Goal: Information Seeking & Learning: Check status

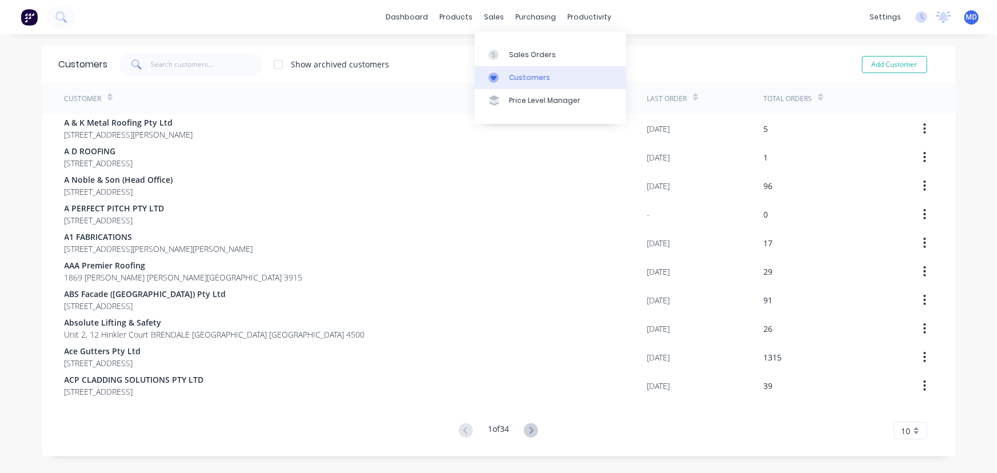
click at [533, 78] on div "Customers" at bounding box center [529, 78] width 41 height 10
click at [188, 63] on input "text" at bounding box center [206, 64] width 111 height 23
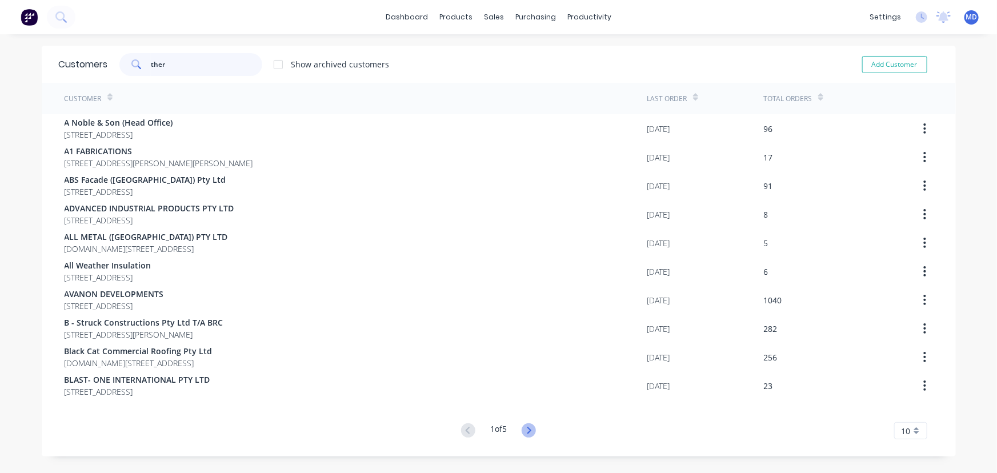
type input "ther"
click at [524, 429] on icon at bounding box center [528, 430] width 14 height 14
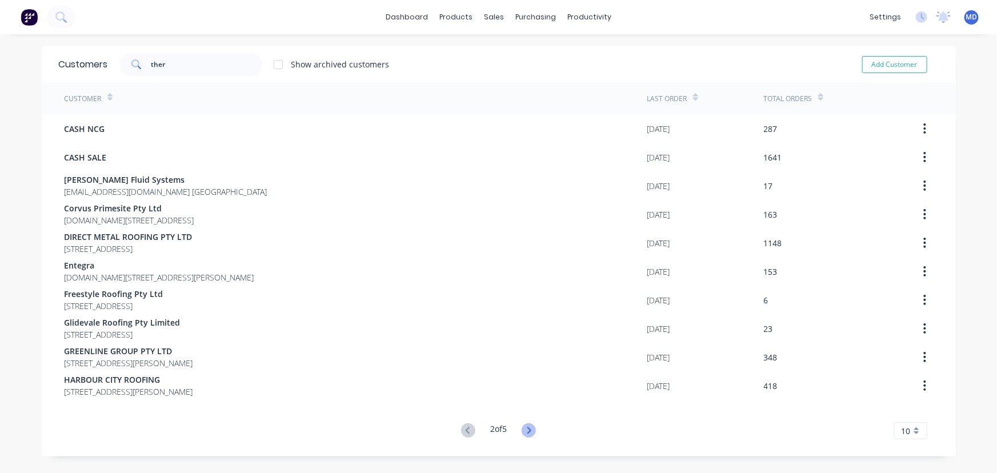
click at [525, 431] on icon at bounding box center [528, 430] width 14 height 14
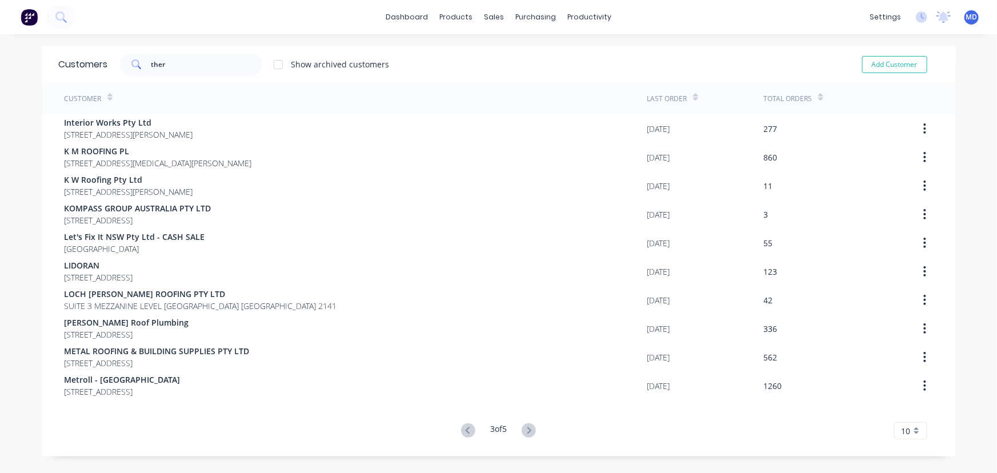
click at [525, 431] on icon at bounding box center [528, 430] width 14 height 14
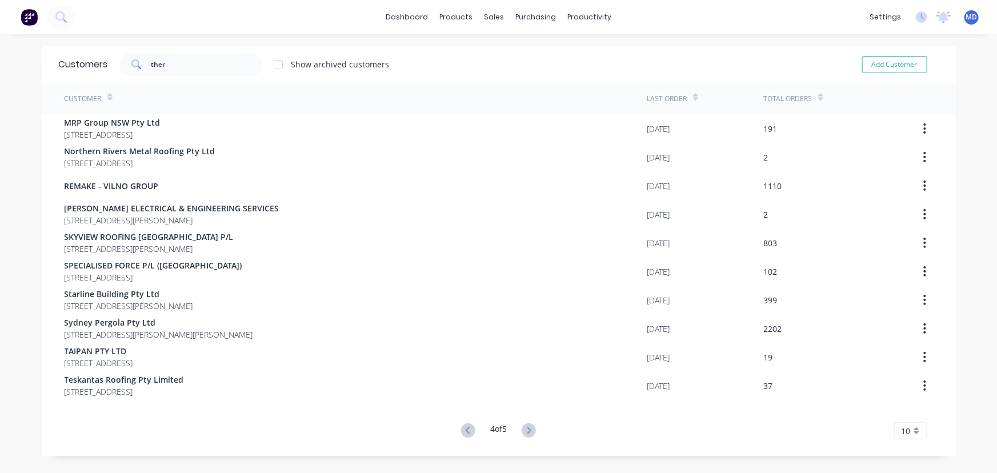
click at [525, 431] on icon at bounding box center [528, 430] width 14 height 14
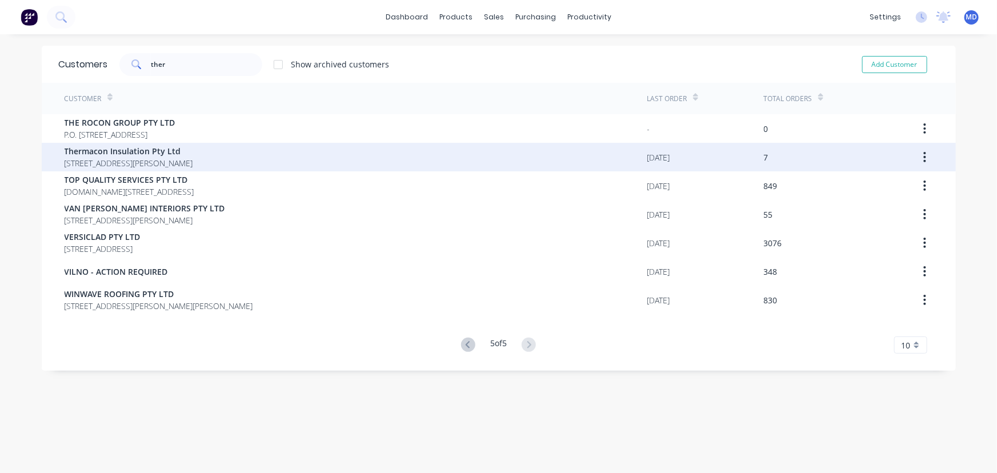
click at [136, 155] on span "Thermacon Insulation Pty Ltd" at bounding box center [129, 151] width 128 height 12
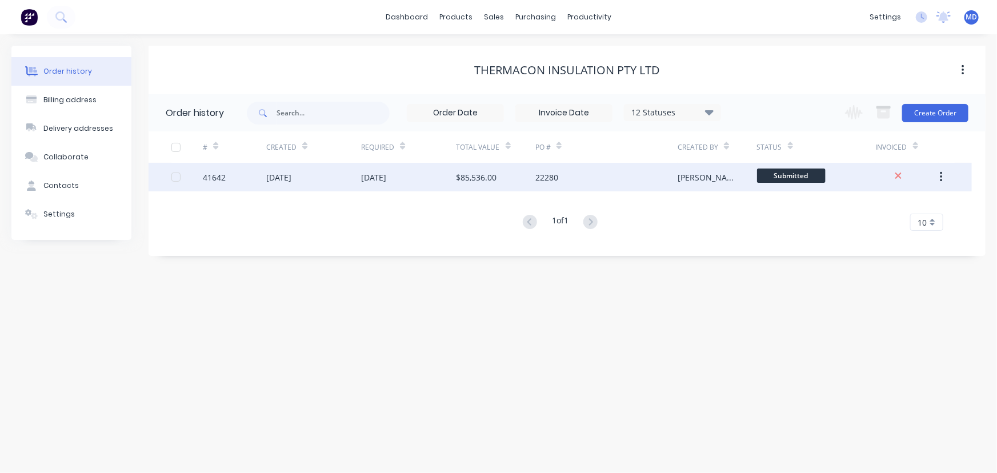
click at [610, 177] on div "22280" at bounding box center [606, 177] width 142 height 29
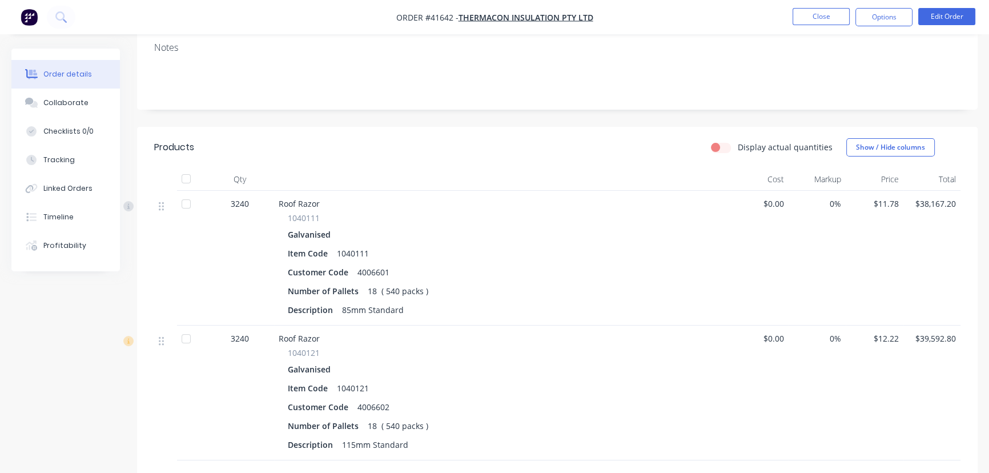
scroll to position [207, 0]
click at [67, 102] on div "Collaborate" at bounding box center [65, 103] width 45 height 10
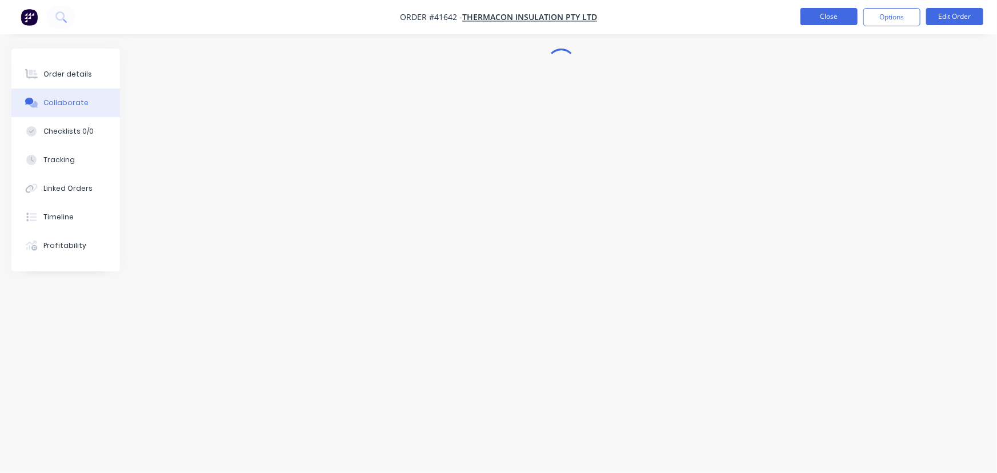
click at [822, 17] on button "Close" at bounding box center [828, 16] width 57 height 17
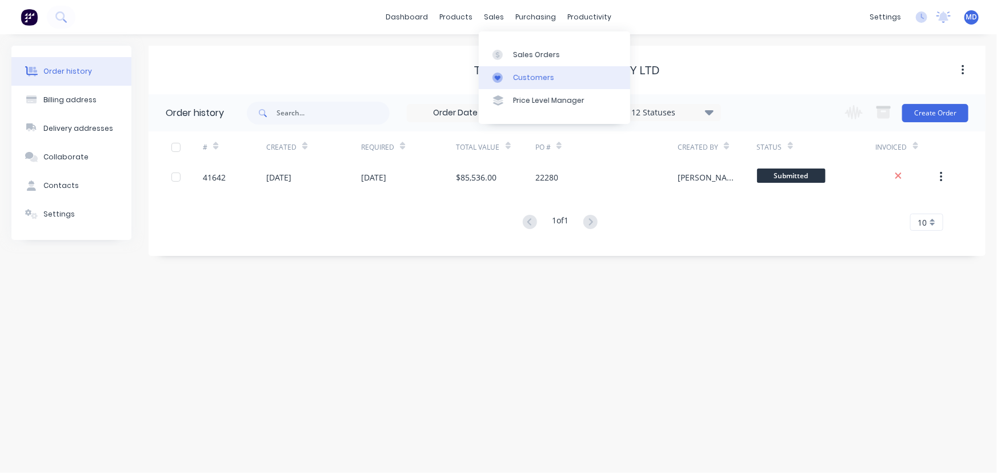
click at [522, 75] on div "Customers" at bounding box center [533, 78] width 41 height 10
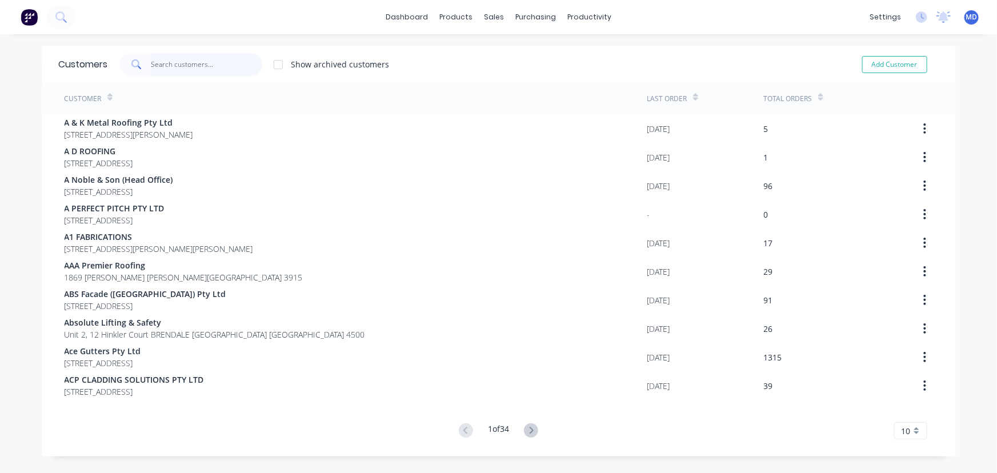
click at [201, 60] on input "text" at bounding box center [206, 64] width 111 height 23
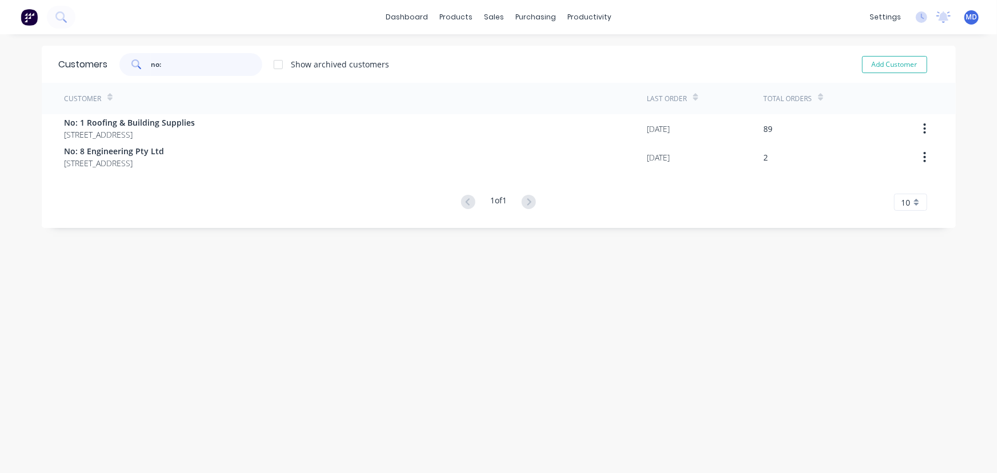
type input "no:"
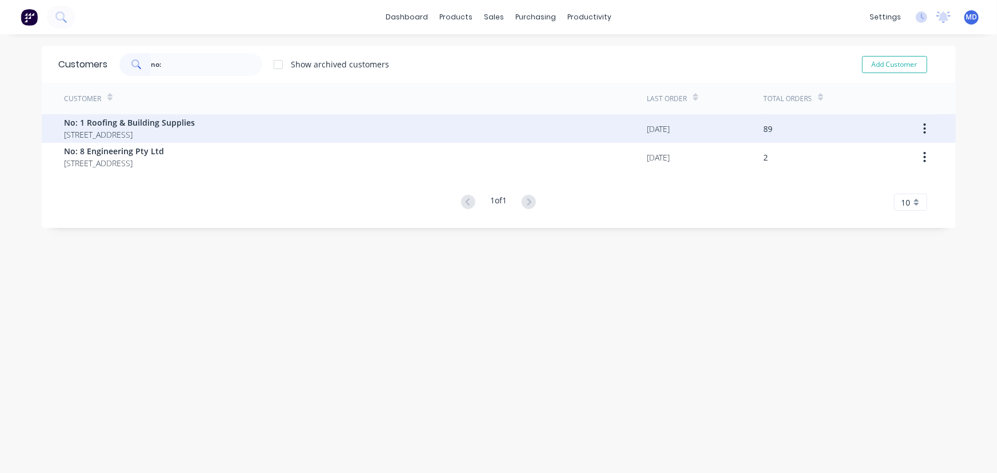
click at [192, 133] on span "[STREET_ADDRESS]" at bounding box center [130, 134] width 131 height 12
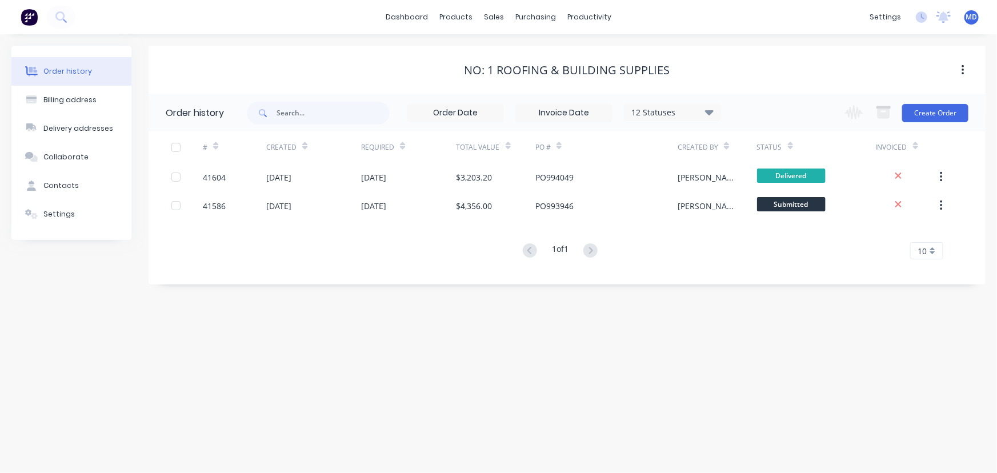
click at [708, 113] on icon at bounding box center [709, 112] width 9 height 5
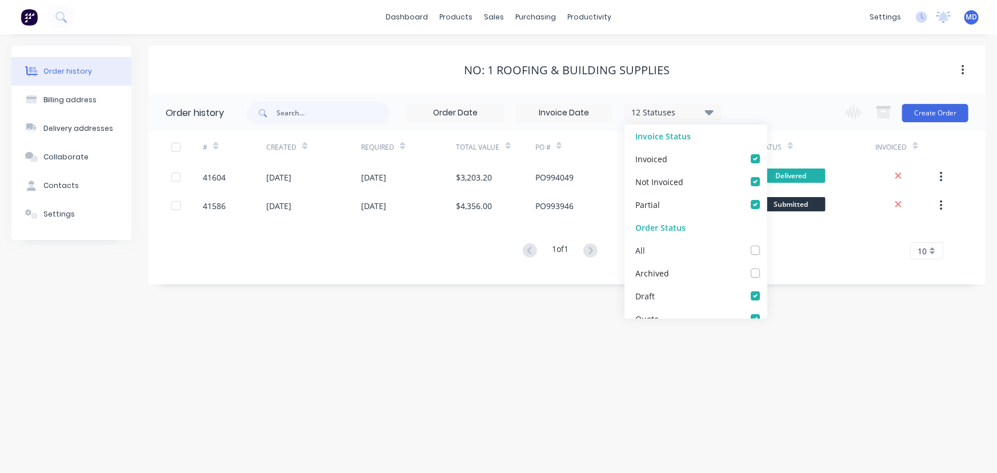
click at [766, 244] on label at bounding box center [766, 244] width 0 height 0
click at [766, 251] on input "checkbox" at bounding box center [770, 249] width 9 height 11
checkbox input "true"
click at [809, 294] on div "Order history Billing address Delivery addresses Collaborate Contacts Settings …" at bounding box center [498, 253] width 997 height 439
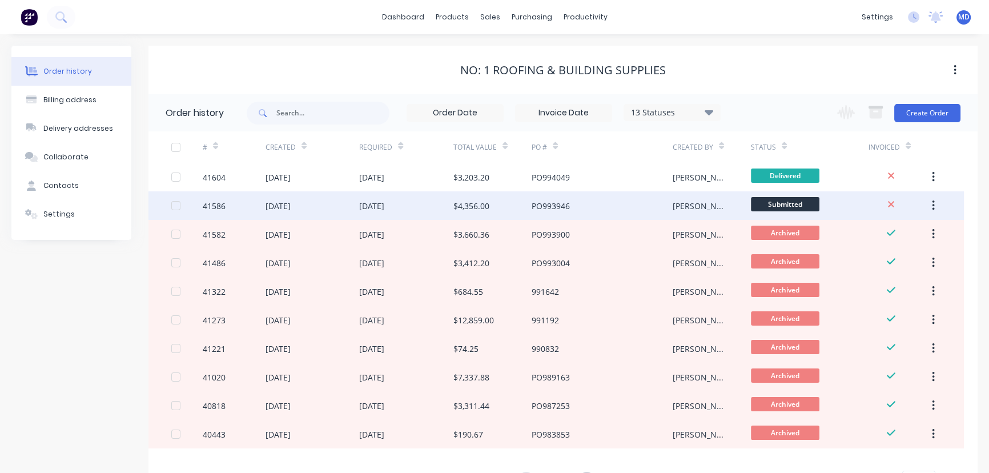
click at [611, 203] on div "PO993946" at bounding box center [602, 205] width 141 height 29
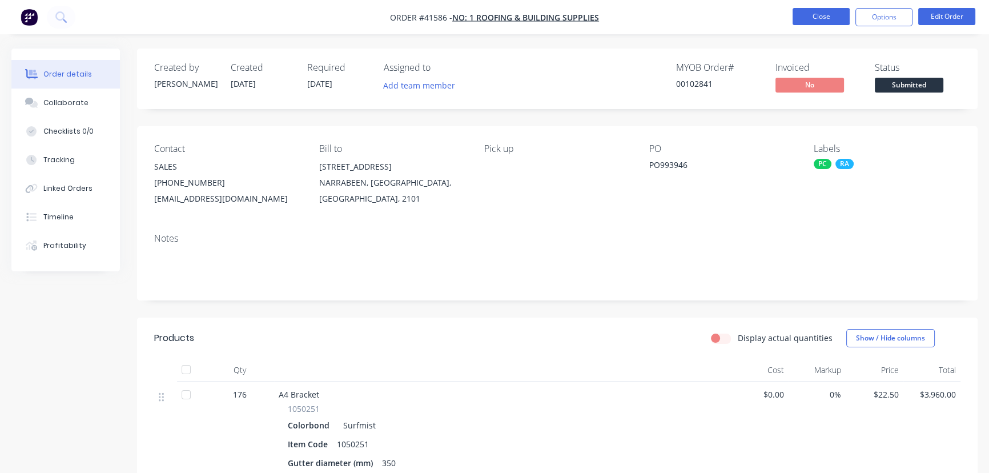
click at [830, 14] on button "Close" at bounding box center [821, 16] width 57 height 17
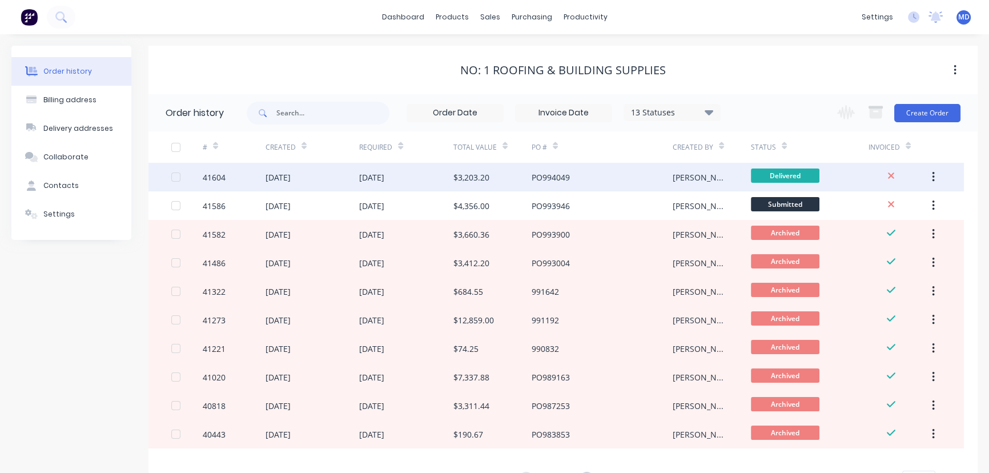
click at [605, 183] on div "PO994049" at bounding box center [602, 177] width 141 height 29
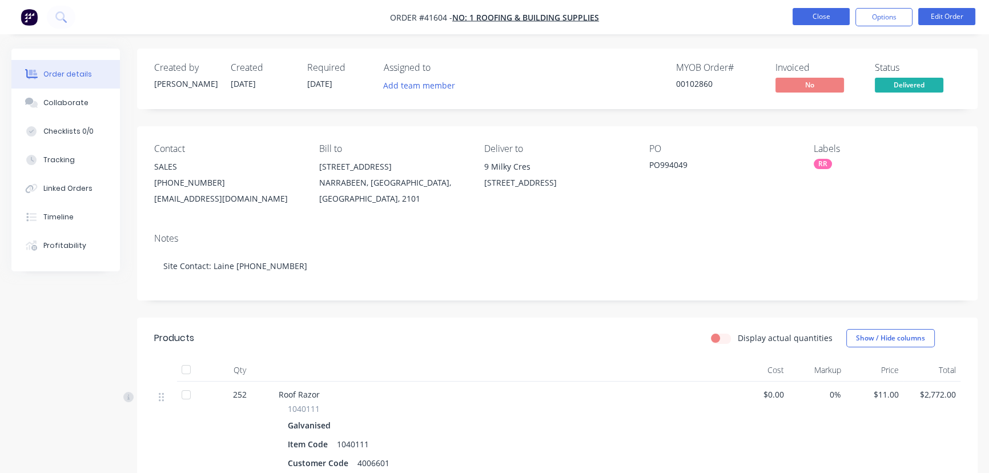
click at [825, 17] on button "Close" at bounding box center [821, 16] width 57 height 17
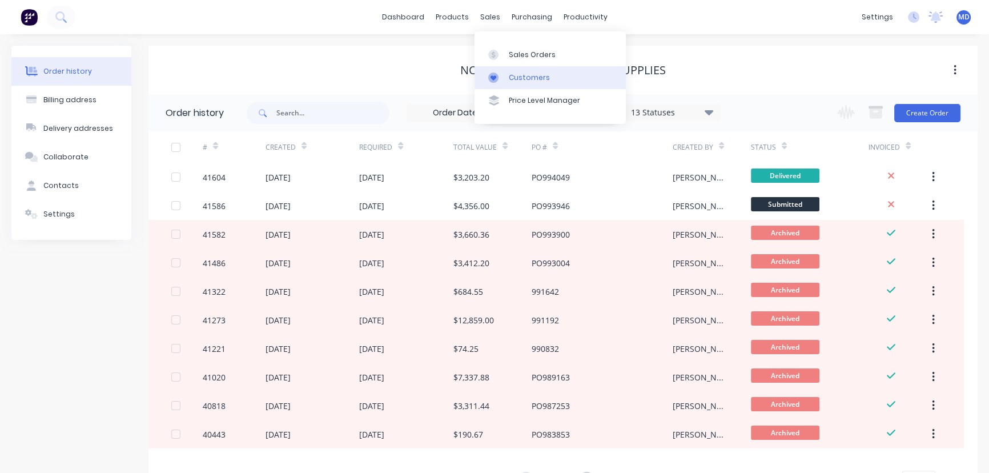
click at [525, 76] on div "Customers" at bounding box center [529, 78] width 41 height 10
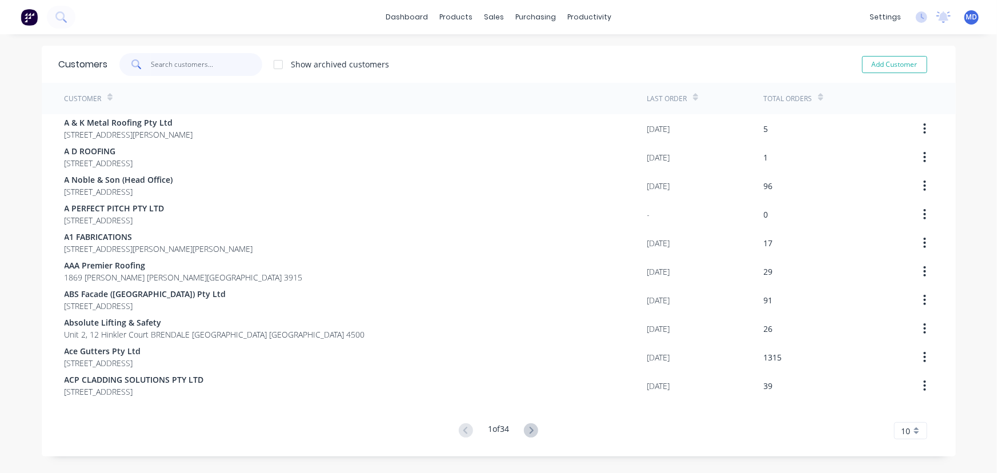
click at [201, 67] on input "text" at bounding box center [206, 64] width 111 height 23
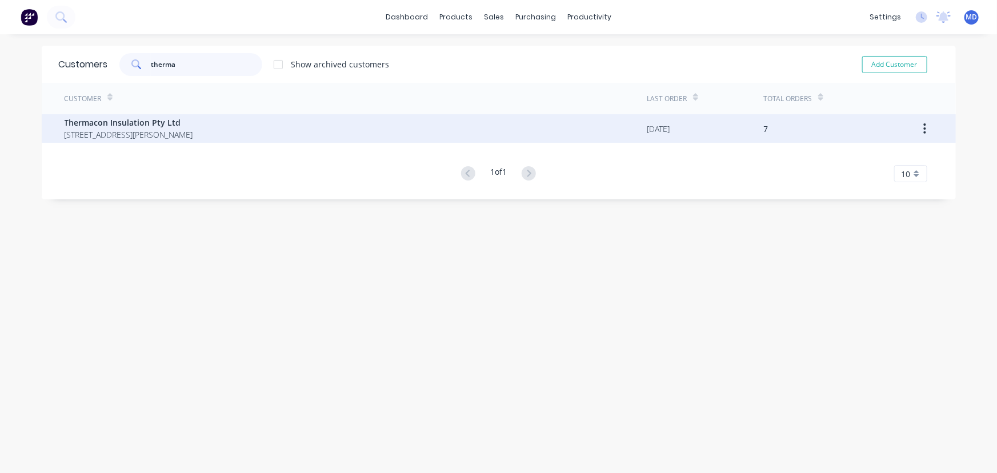
type input "therma"
click at [144, 124] on span "Thermacon Insulation Pty Ltd" at bounding box center [129, 123] width 128 height 12
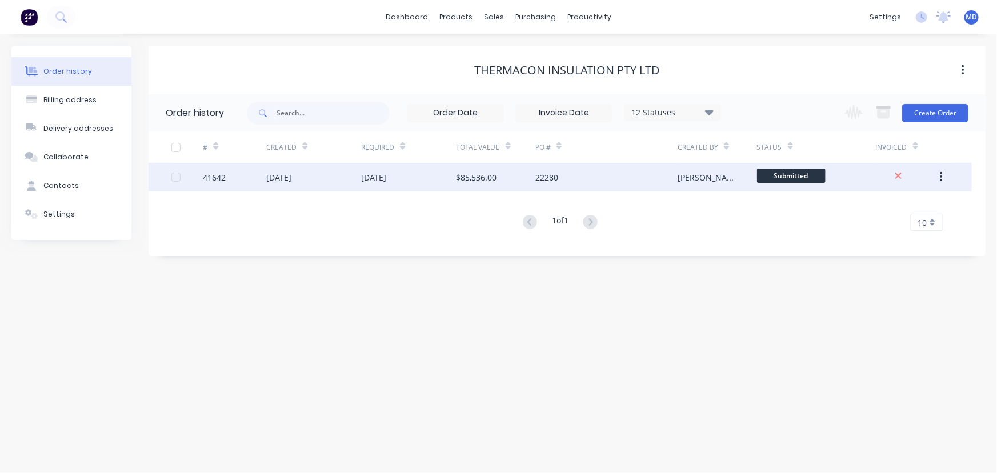
click at [619, 176] on div "22280" at bounding box center [606, 177] width 142 height 29
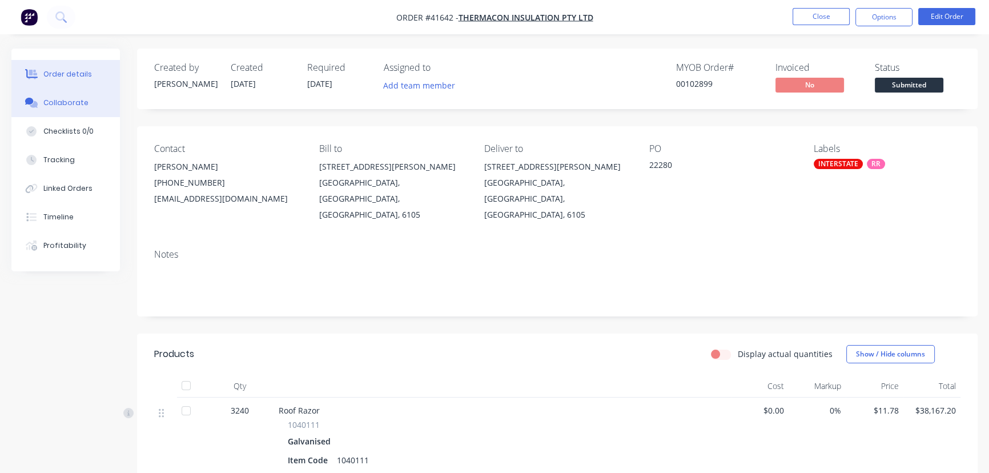
click at [57, 101] on div "Collaborate" at bounding box center [65, 103] width 45 height 10
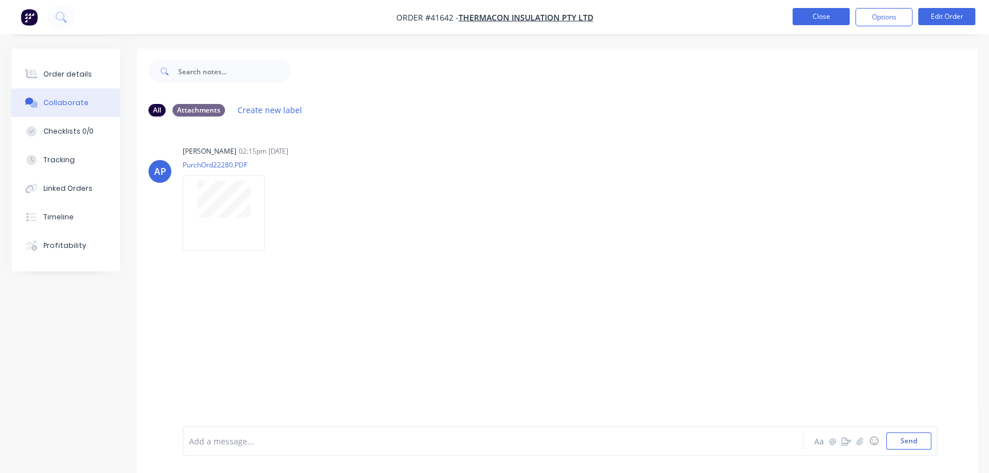
click at [817, 11] on button "Close" at bounding box center [821, 16] width 57 height 17
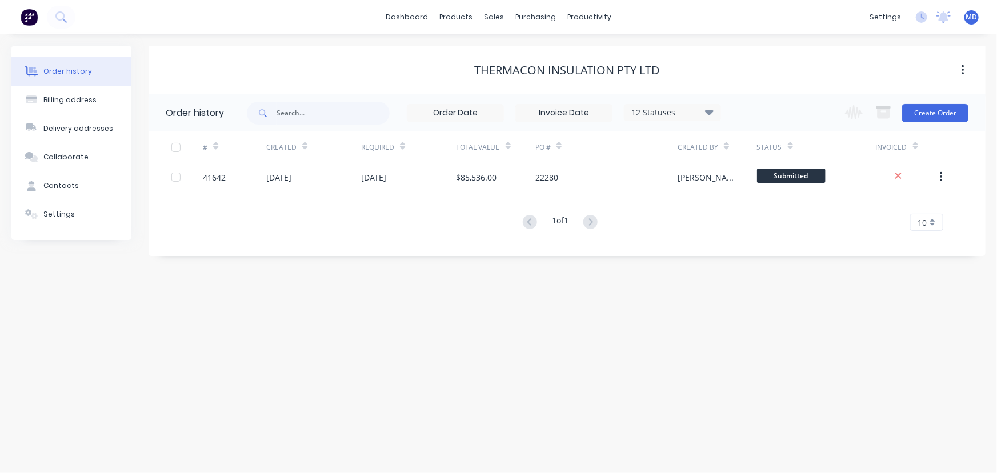
click at [710, 115] on icon at bounding box center [709, 112] width 9 height 14
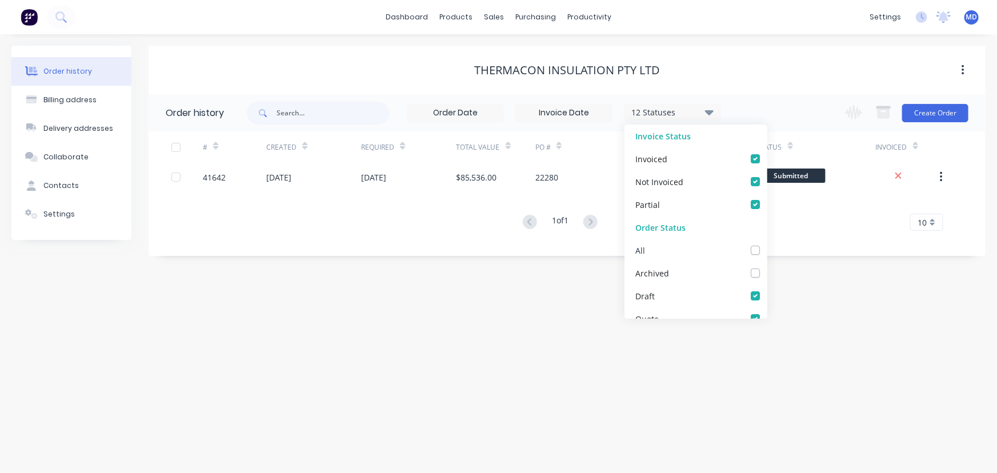
drag, startPoint x: 750, startPoint y: 251, endPoint x: 758, endPoint y: 252, distance: 8.2
click at [766, 244] on label at bounding box center [766, 244] width 0 height 0
click at [766, 251] on input "checkbox" at bounding box center [770, 249] width 9 height 11
checkbox input "true"
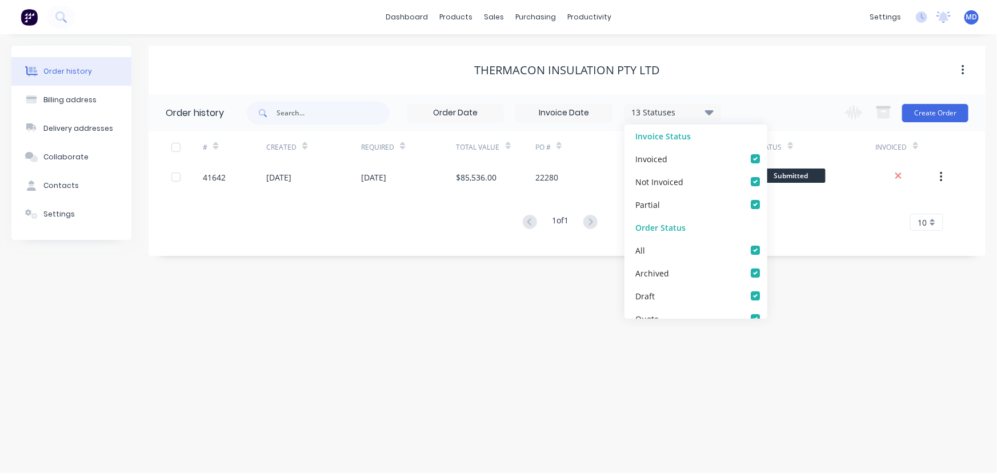
drag, startPoint x: 804, startPoint y: 277, endPoint x: 800, endPoint y: 285, distance: 8.9
click at [805, 279] on div "Order history Billing address Delivery addresses Collaborate Contacts Settings …" at bounding box center [498, 253] width 997 height 439
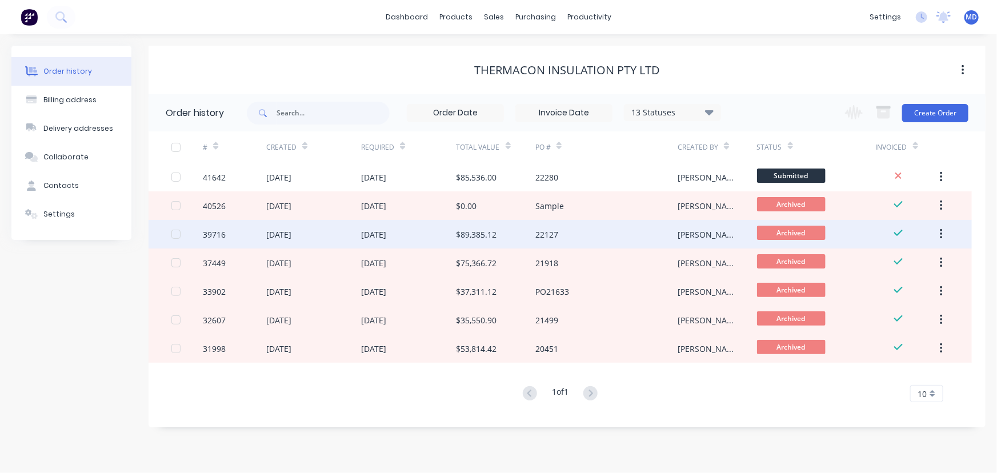
click at [477, 236] on div "$89,385.12" at bounding box center [476, 234] width 41 height 12
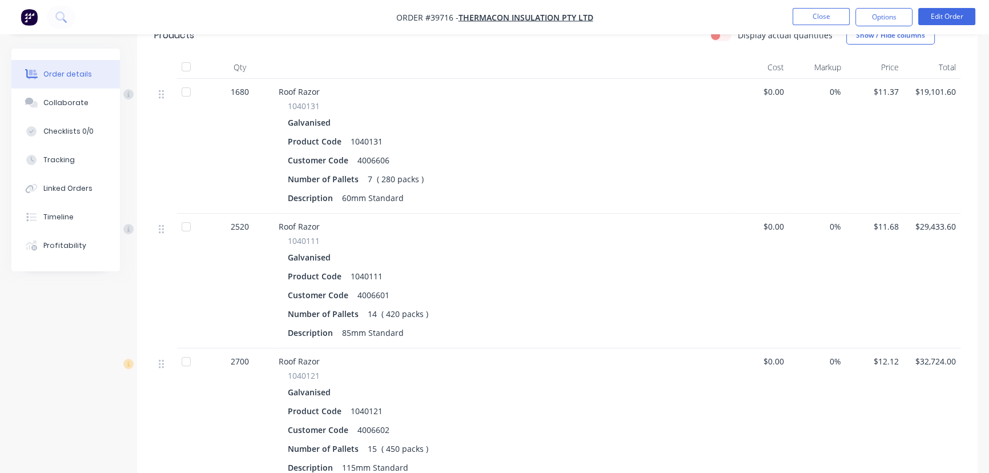
scroll to position [355, 0]
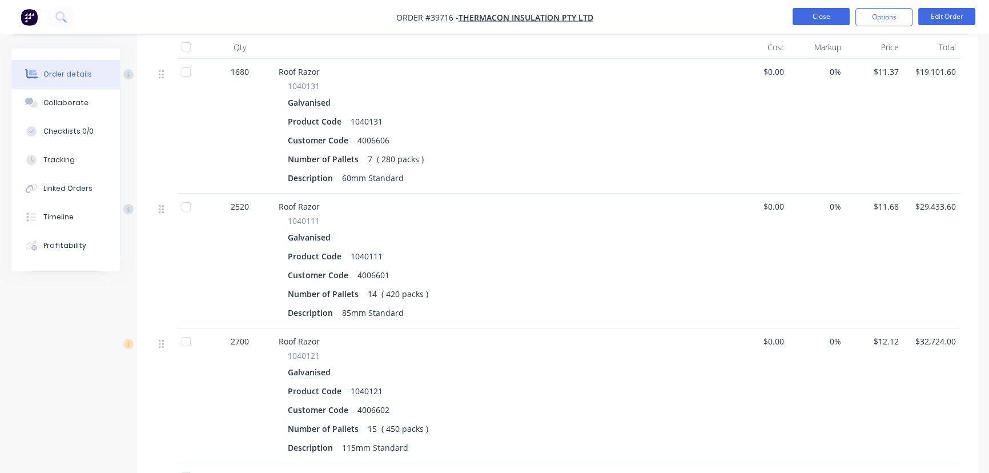
click at [817, 15] on button "Close" at bounding box center [821, 16] width 57 height 17
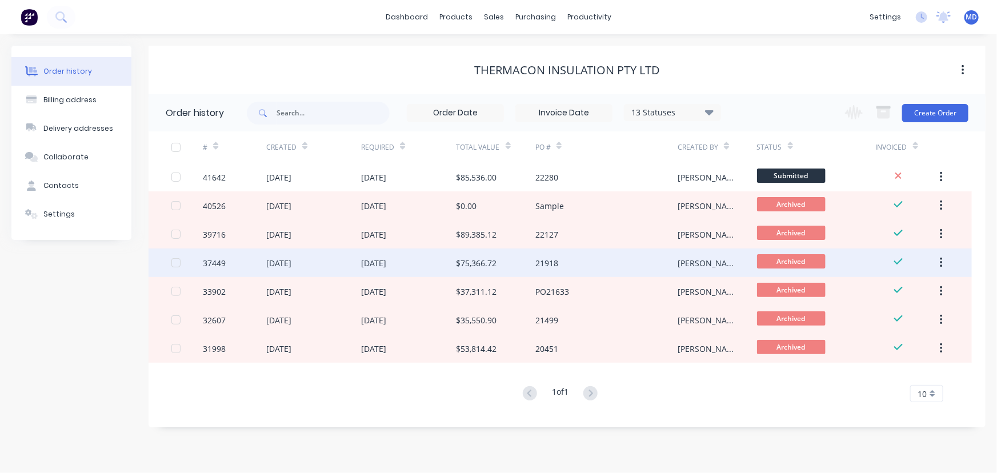
click at [480, 266] on div "$75,366.72" at bounding box center [476, 263] width 41 height 12
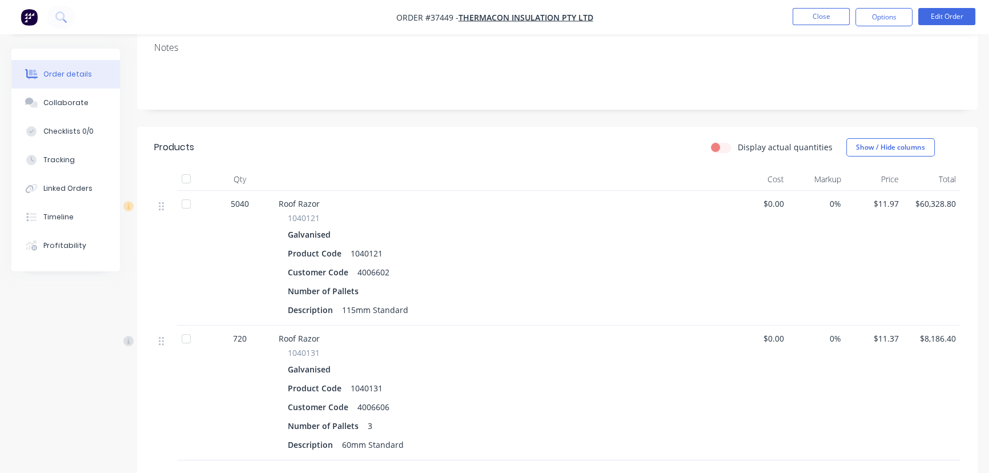
scroll to position [207, 0]
click at [822, 18] on button "Close" at bounding box center [821, 16] width 57 height 17
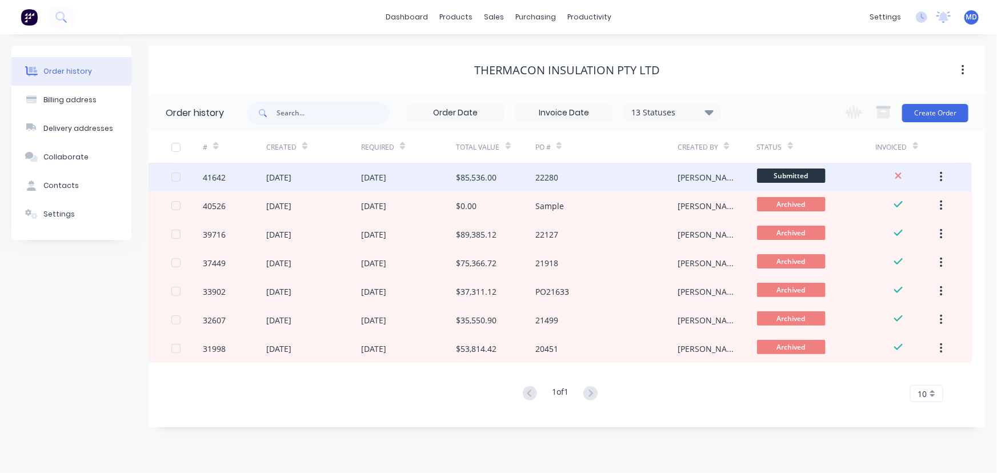
click at [537, 176] on div "22280" at bounding box center [546, 177] width 23 height 12
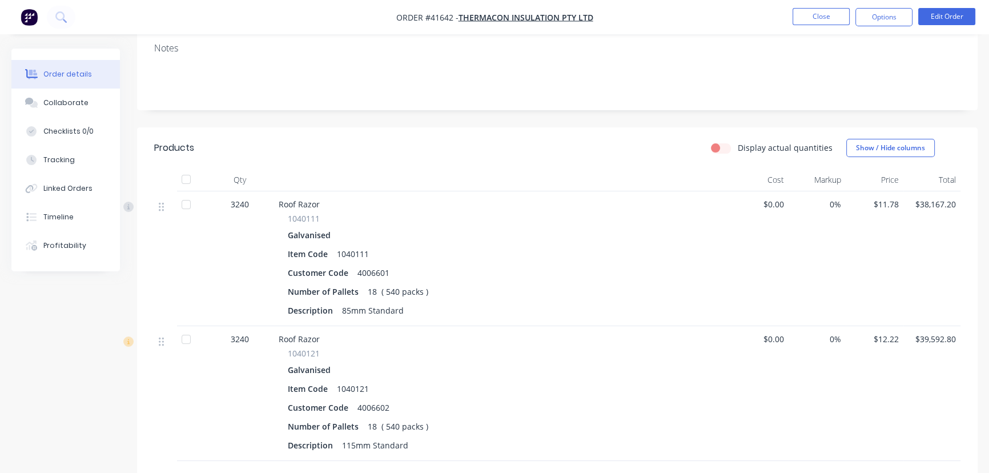
scroll to position [207, 0]
